Goal: Task Accomplishment & Management: Manage account settings

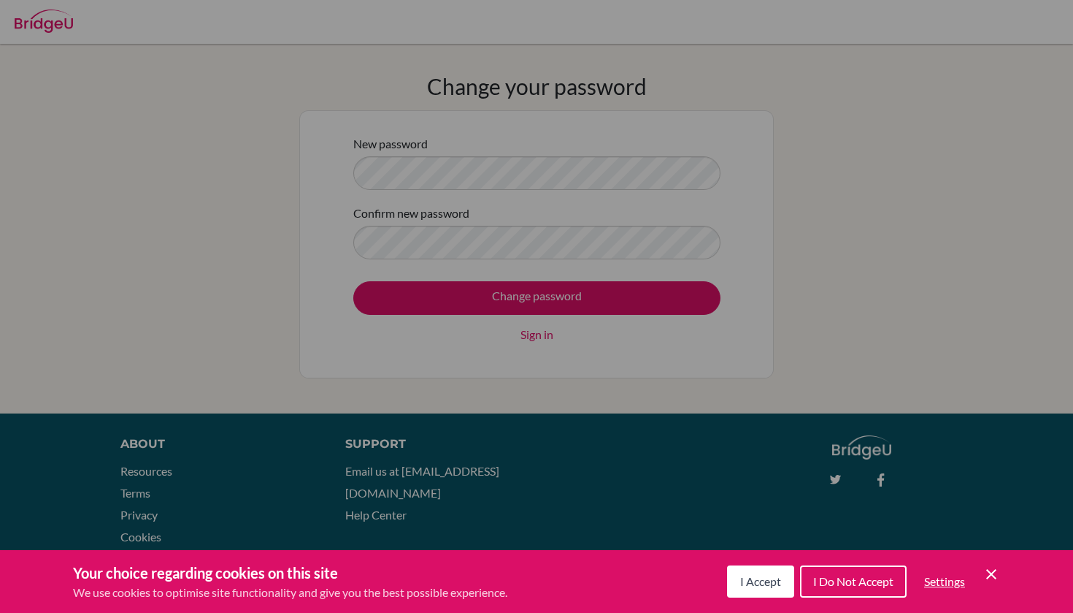
click at [995, 573] on icon "Cookie Control Close Icon" at bounding box center [992, 574] width 18 height 18
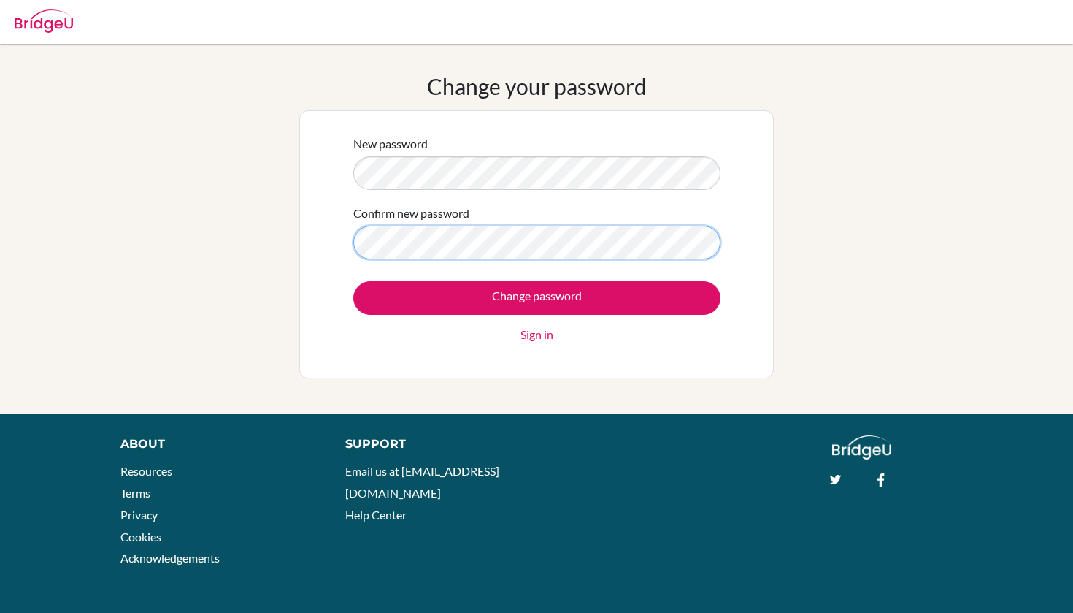
click at [537, 297] on input "Change password" at bounding box center [536, 298] width 367 height 34
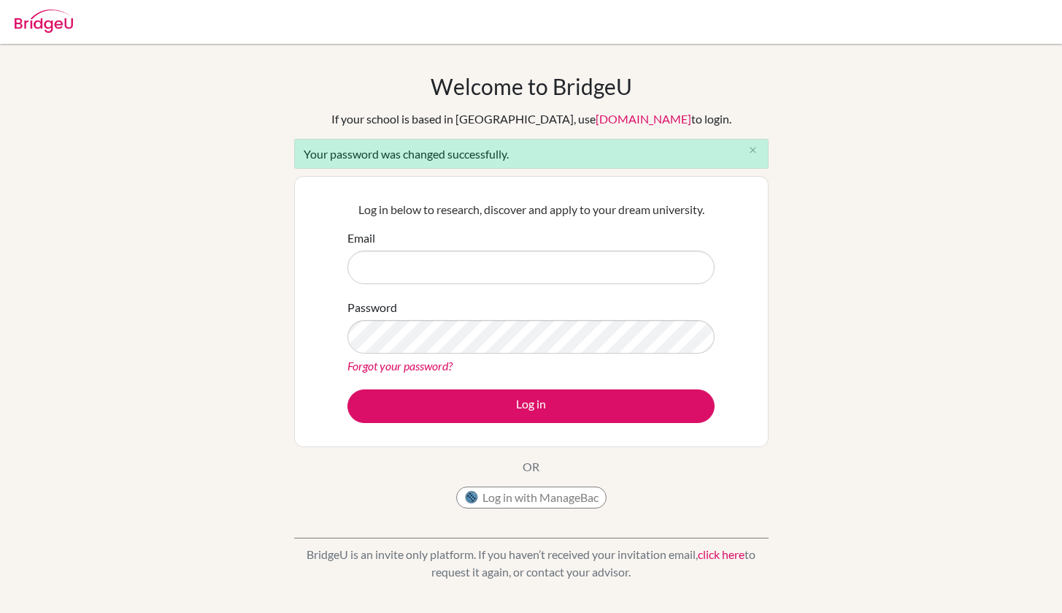
click at [422, 263] on input "Email" at bounding box center [531, 267] width 367 height 34
type input "[DOMAIN_NAME][EMAIL_ADDRESS][DOMAIN_NAME]"
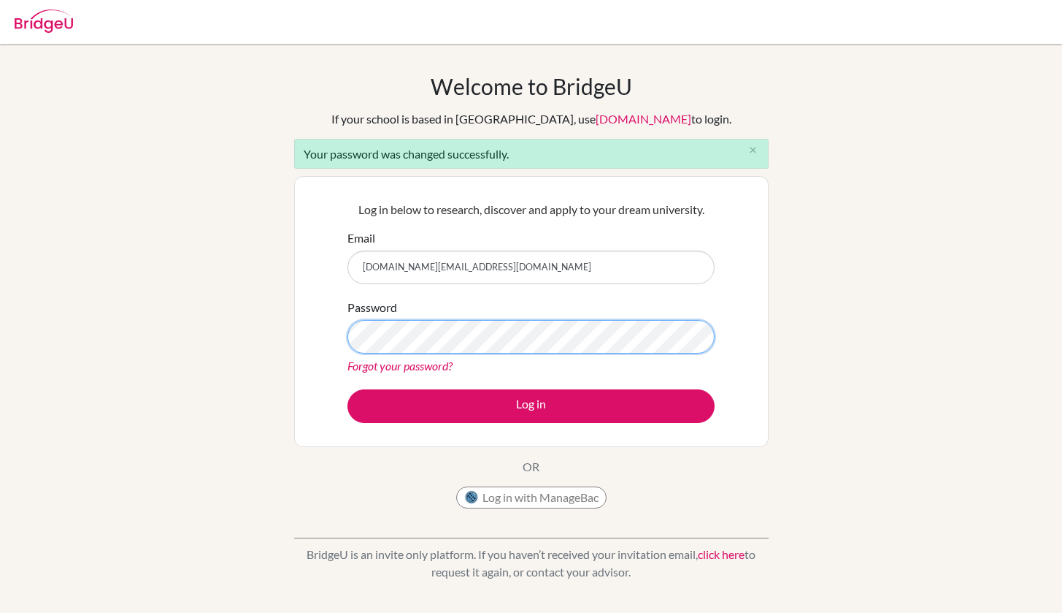
click at [531, 405] on button "Log in" at bounding box center [531, 406] width 367 height 34
